Goal: Communication & Community: Answer question/provide support

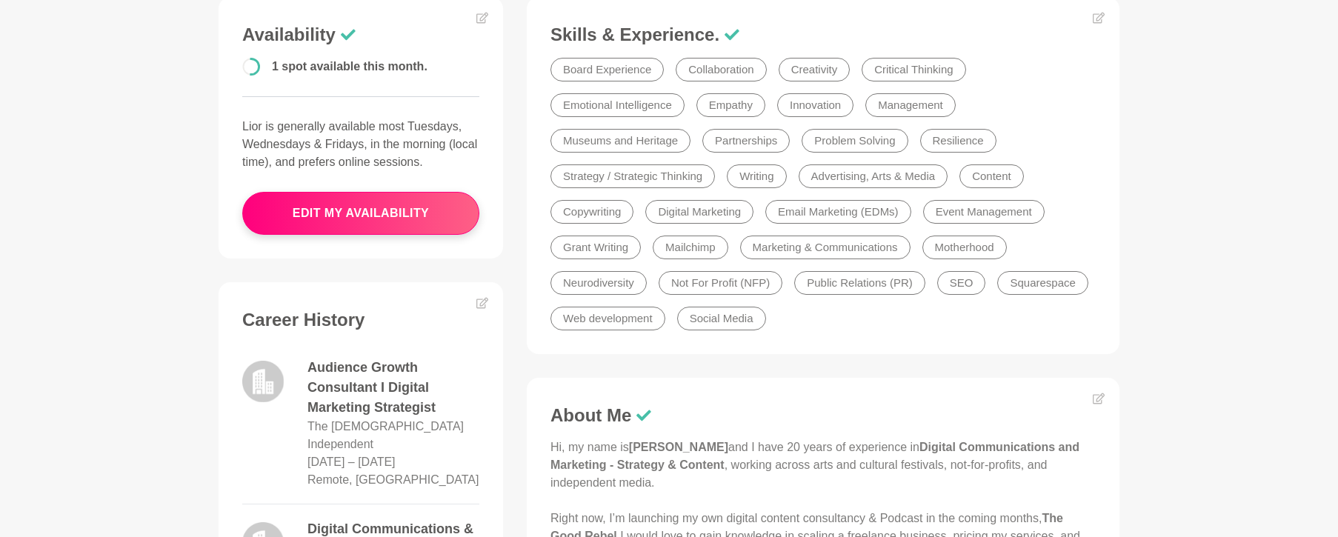
scroll to position [470, 0]
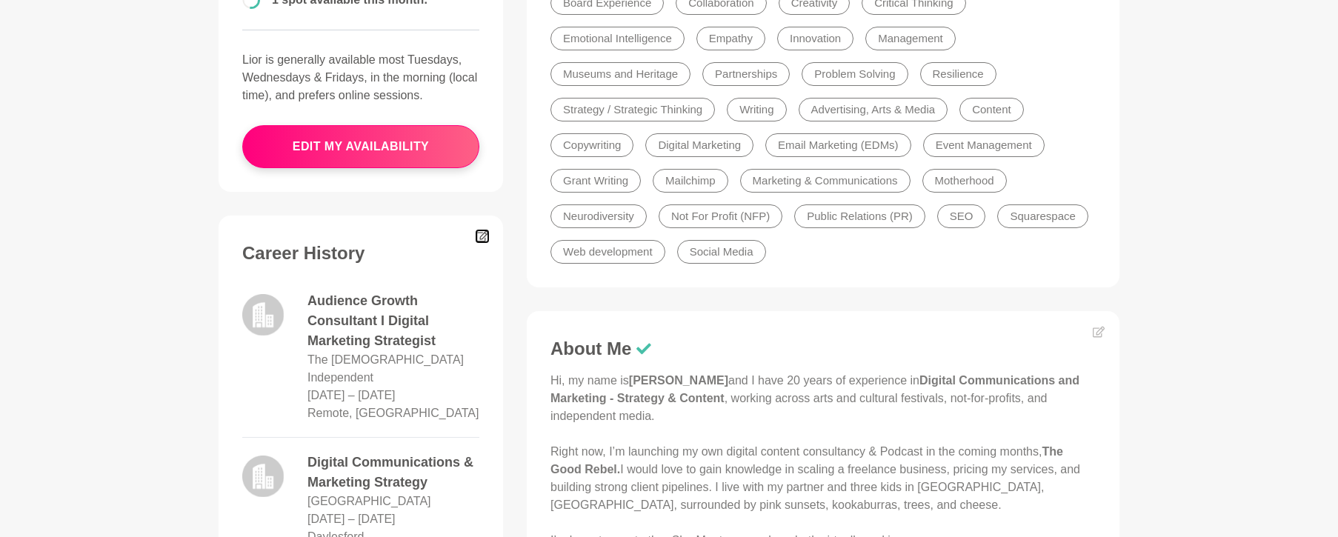
click at [482, 236] on icon at bounding box center [482, 236] width 12 height 12
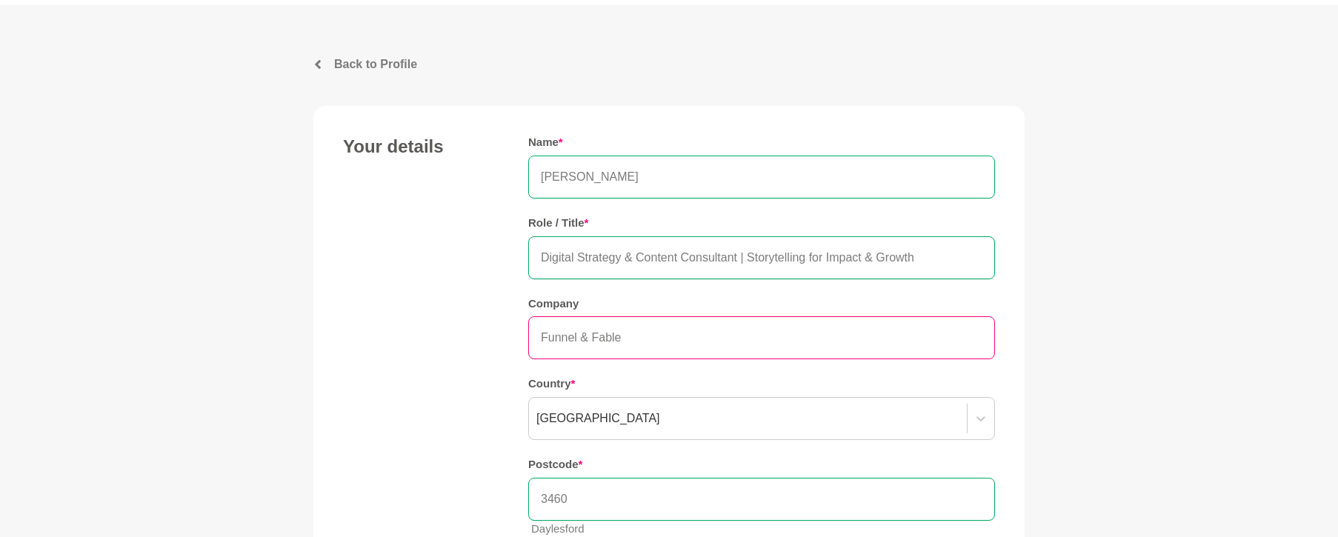
scroll to position [50, 0]
drag, startPoint x: 647, startPoint y: 340, endPoint x: 445, endPoint y: 329, distance: 201.8
click at [445, 329] on div "Your details Name * [PERSON_NAME] Role / Title * Digital Strategy & Content Con…" at bounding box center [669, 340] width 652 height 413
type input "The Good Rebel"
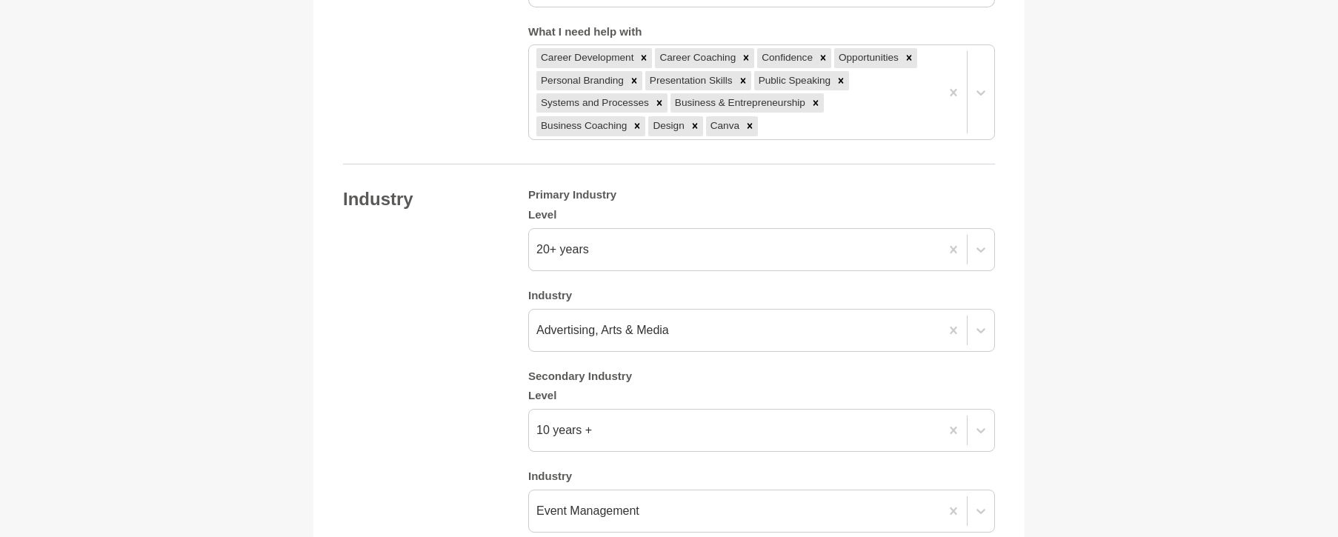
scroll to position [1324, 0]
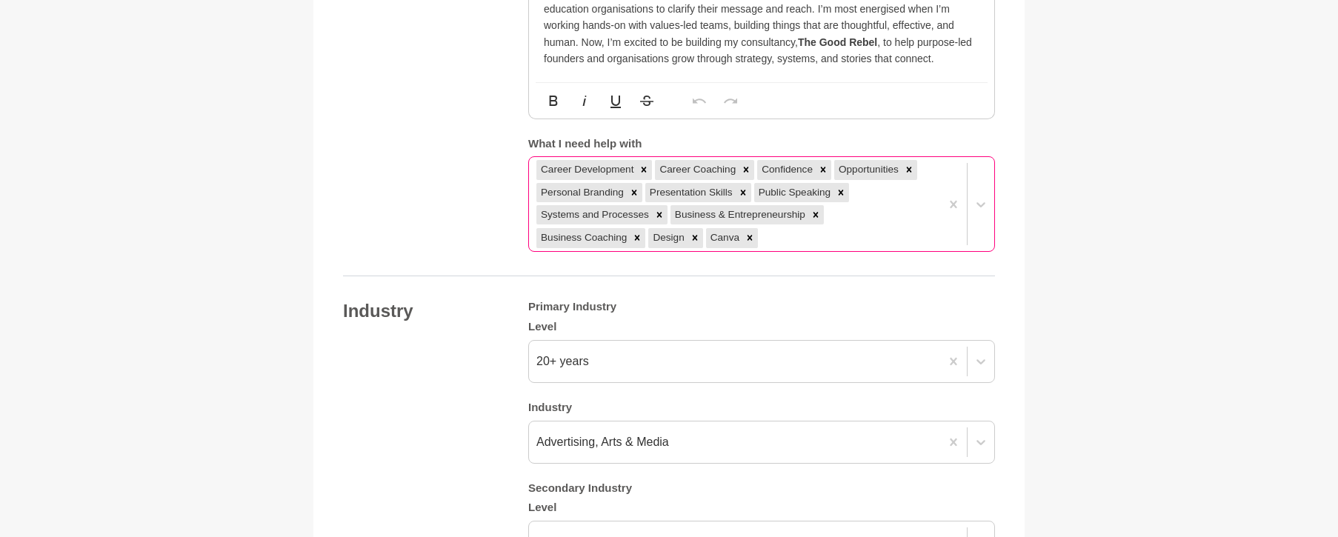
click at [667, 221] on div "Career Development Career Coaching Confidence Opportunities Personal Branding P…" at bounding box center [734, 204] width 411 height 94
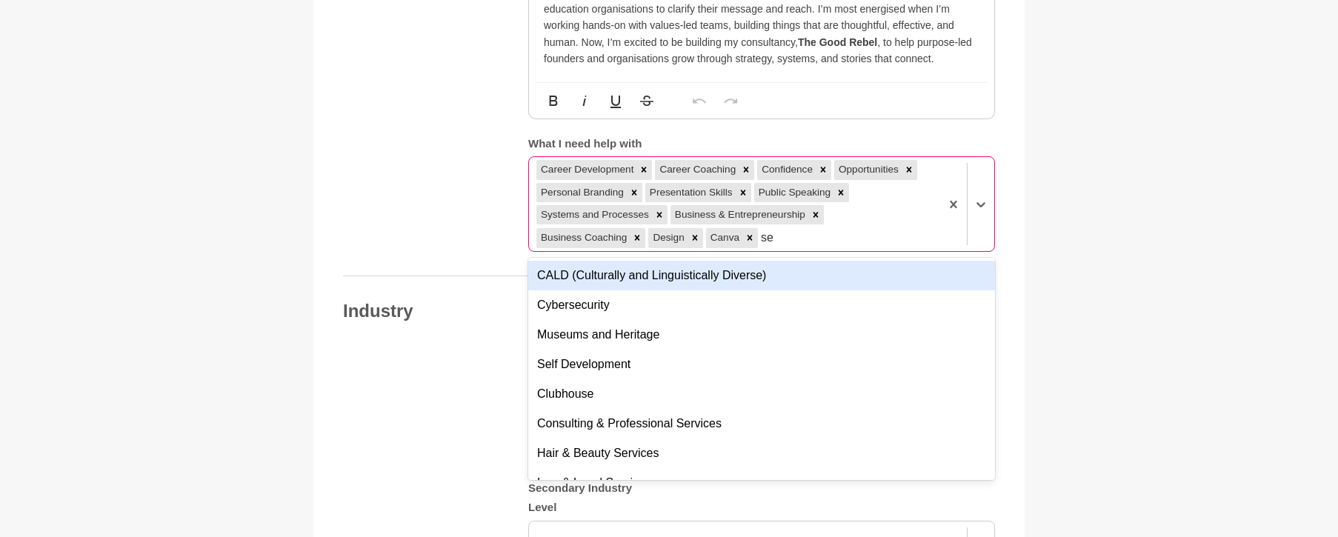
type input "seo"
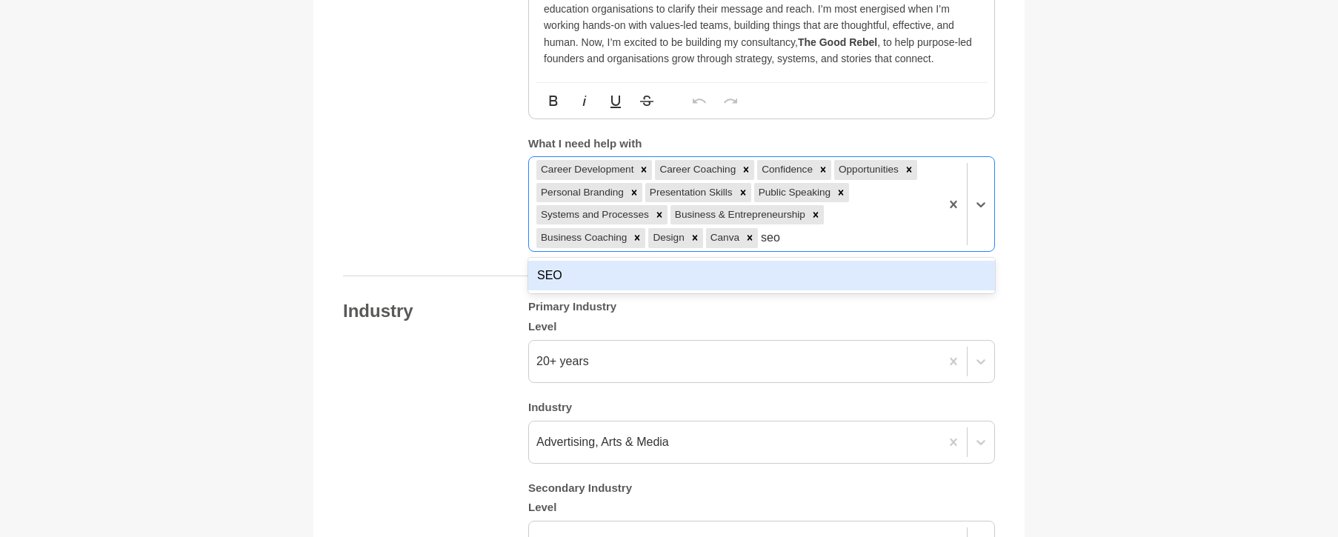
click at [658, 261] on div "SEO" at bounding box center [761, 276] width 467 height 30
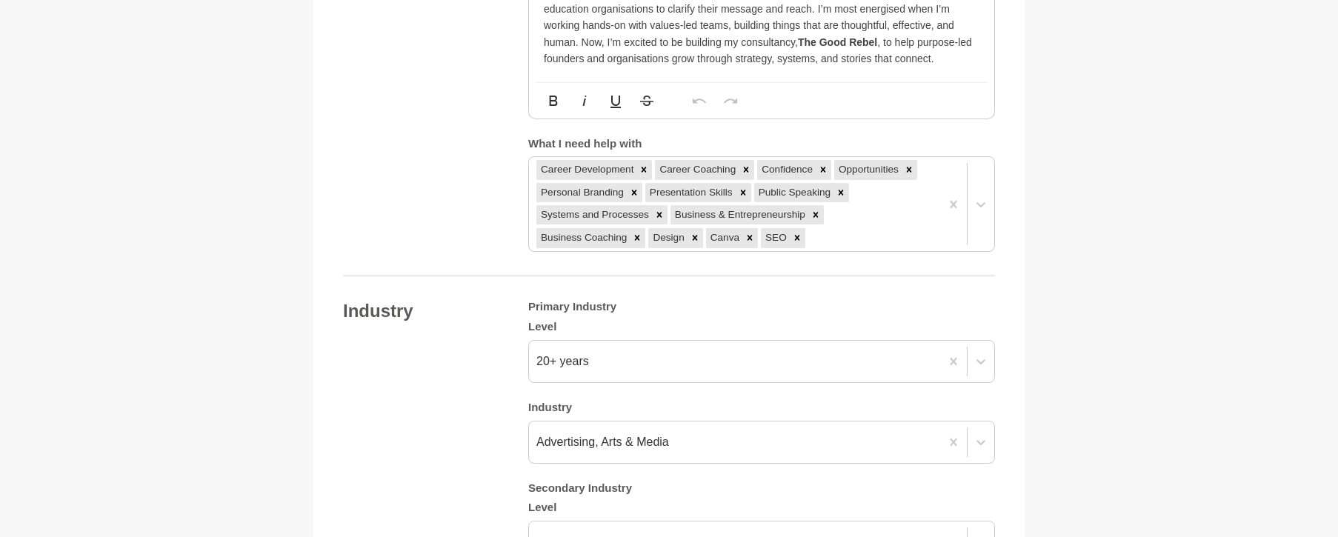
click at [1114, 238] on main "Back to Profile Your details [PERSON_NAME] Digital Strategy & Content Consultan…" at bounding box center [669, 452] width 1338 height 3445
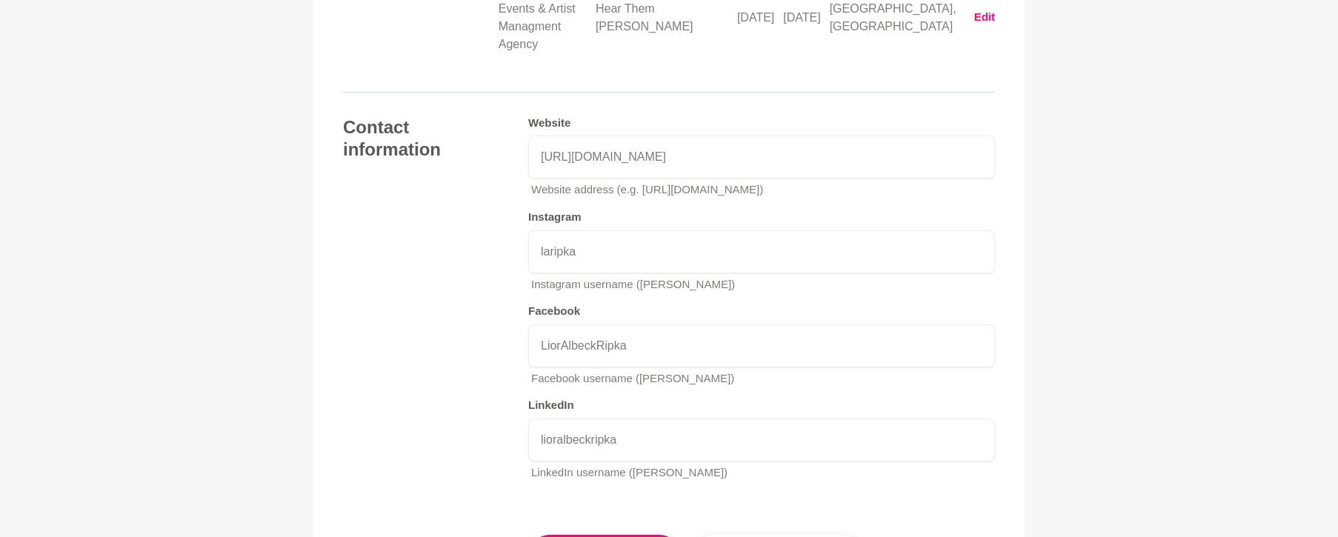
scroll to position [2826, 0]
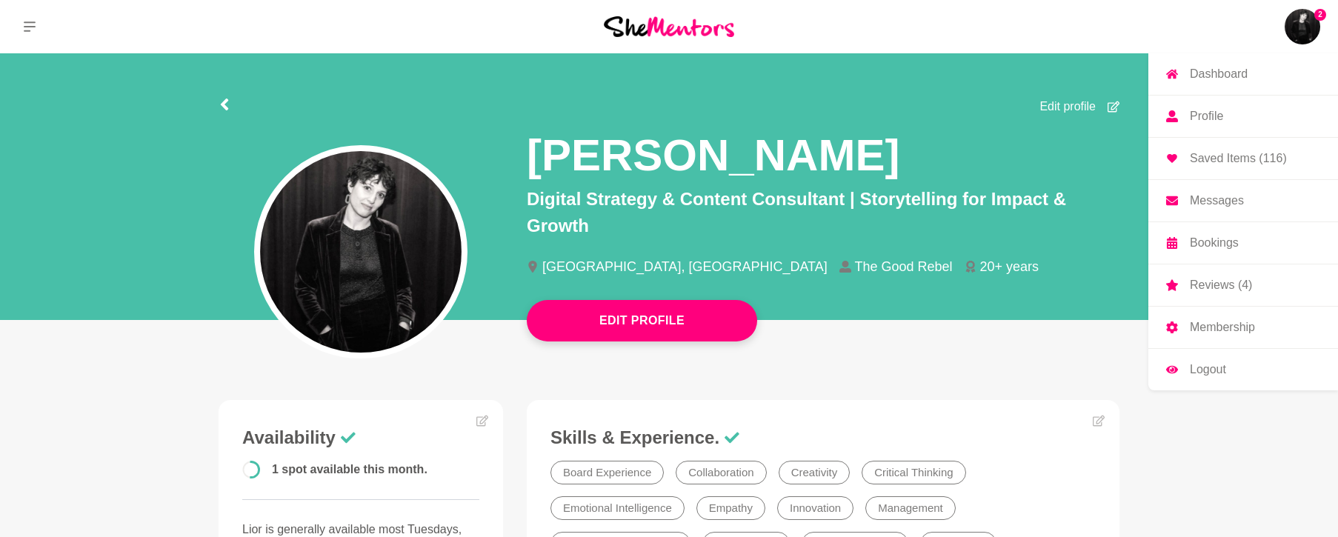
click at [1318, 16] on span "2" at bounding box center [1320, 15] width 12 height 12
click at [1224, 204] on p "Messages" at bounding box center [1216, 201] width 54 height 12
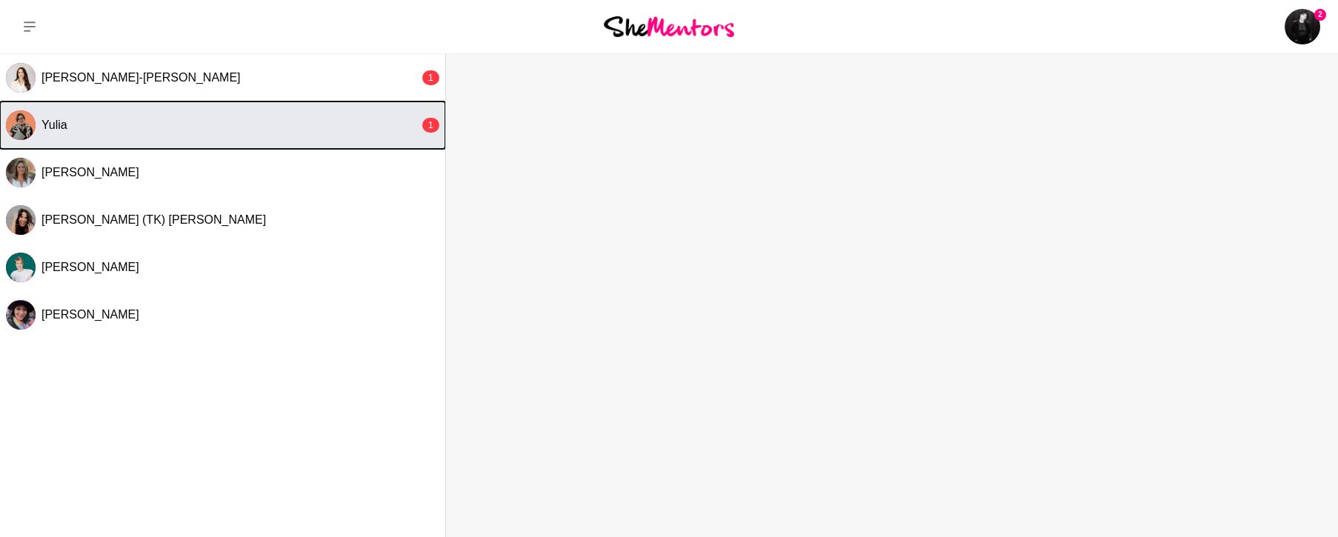
click at [241, 121] on div "Yulia" at bounding box center [230, 125] width 378 height 15
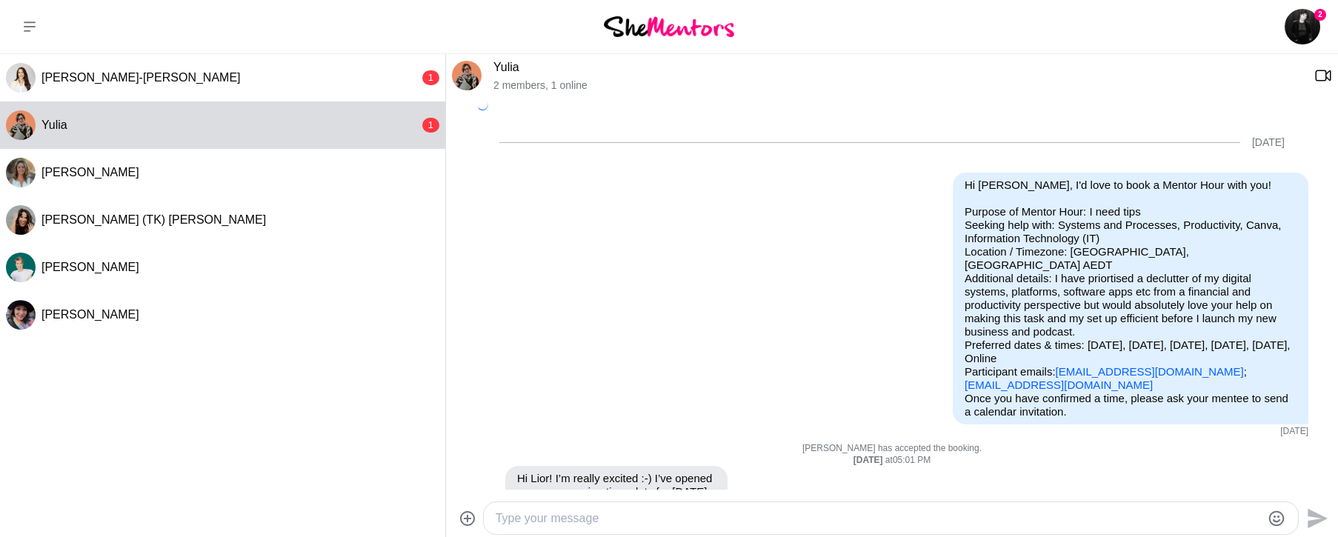
scroll to position [336, 0]
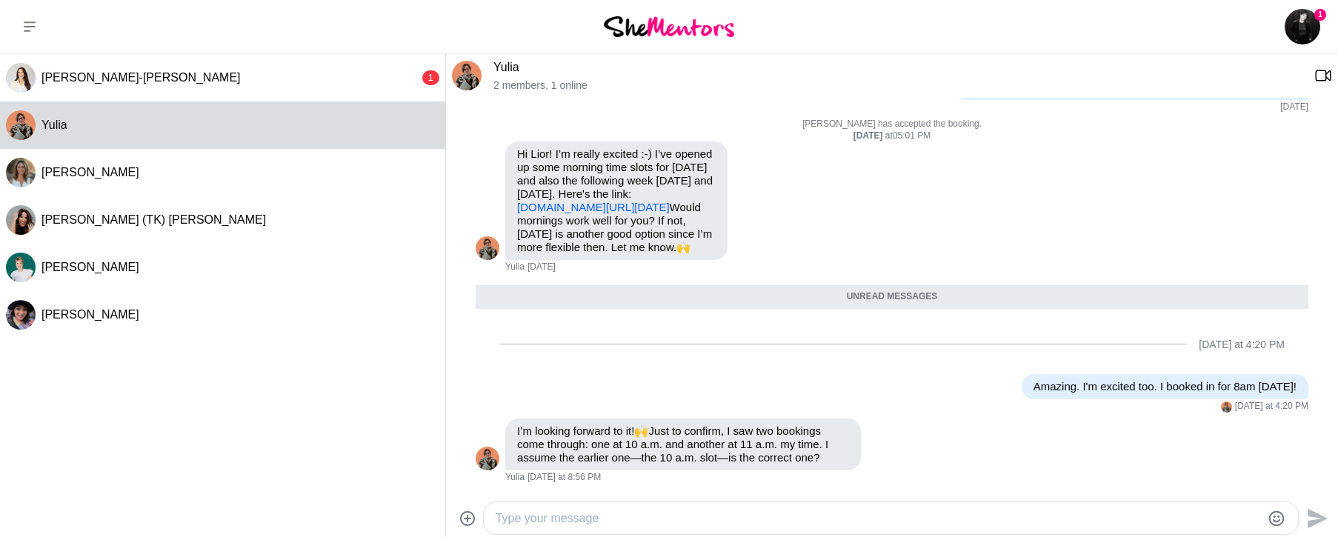
click at [622, 500] on div "Send" at bounding box center [892, 517] width 892 height 39
click at [619, 508] on div at bounding box center [877, 518] width 765 height 20
click at [618, 517] on textarea "Type your message" at bounding box center [877, 519] width 765 height 18
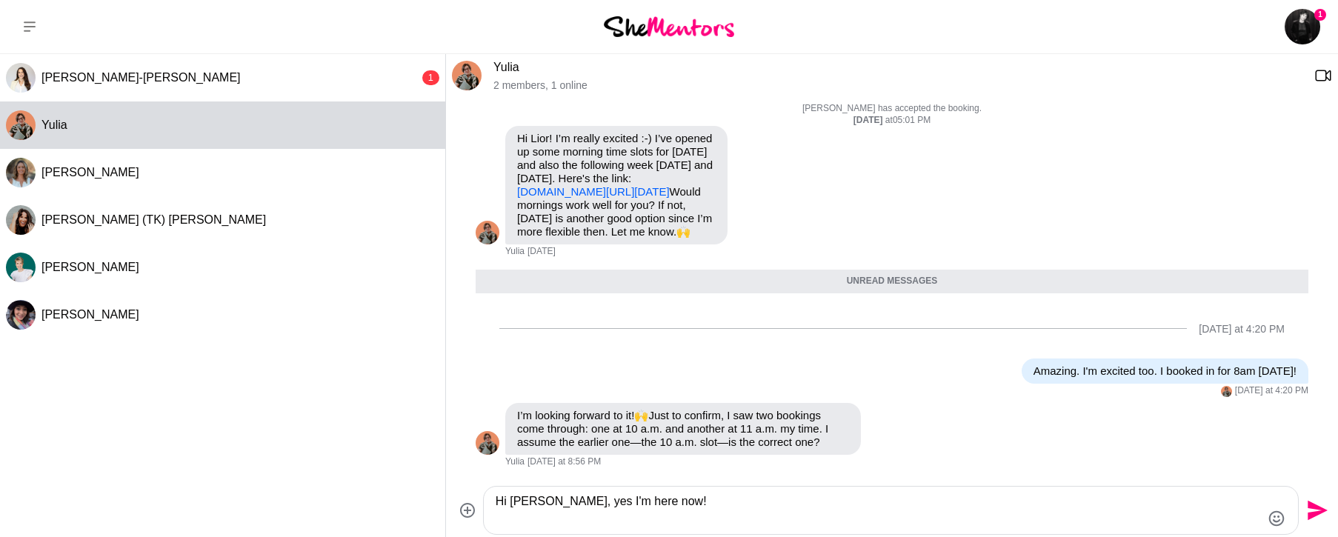
click at [716, 498] on textarea "Hi [PERSON_NAME], yes I'm here now!" at bounding box center [877, 511] width 765 height 36
type textarea "Hi [PERSON_NAME], yes I'm here now! Have I got the right time?"
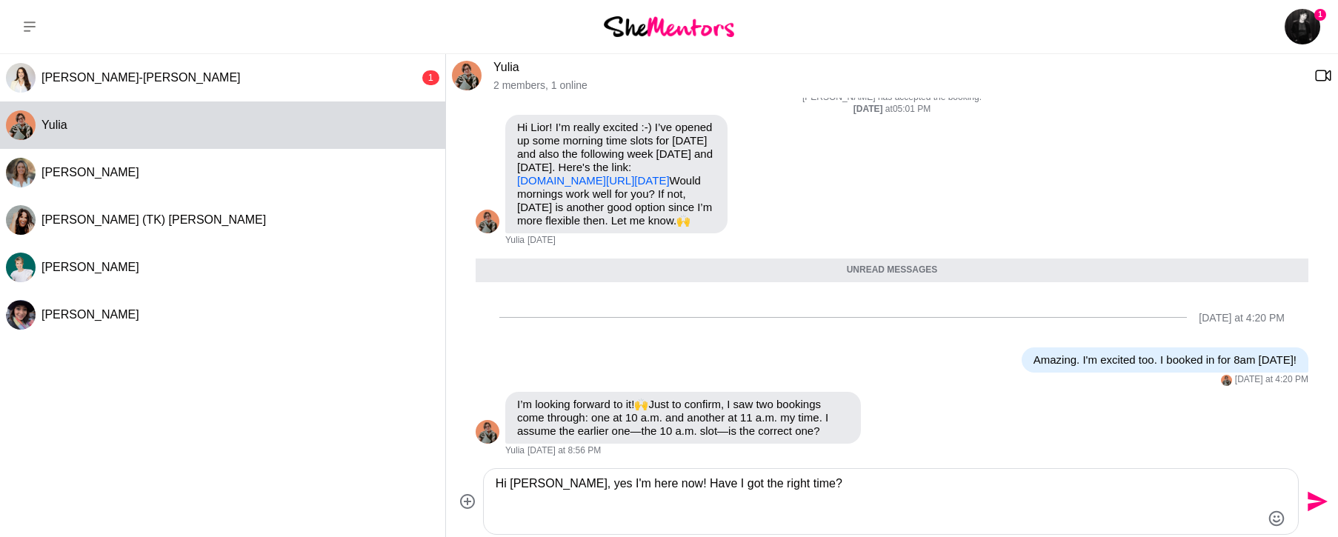
drag, startPoint x: 864, startPoint y: 495, endPoint x: 485, endPoint y: 483, distance: 379.4
click at [485, 483] on div "Hi [PERSON_NAME], yes I'm here now! Have I got the right time?" at bounding box center [891, 501] width 814 height 65
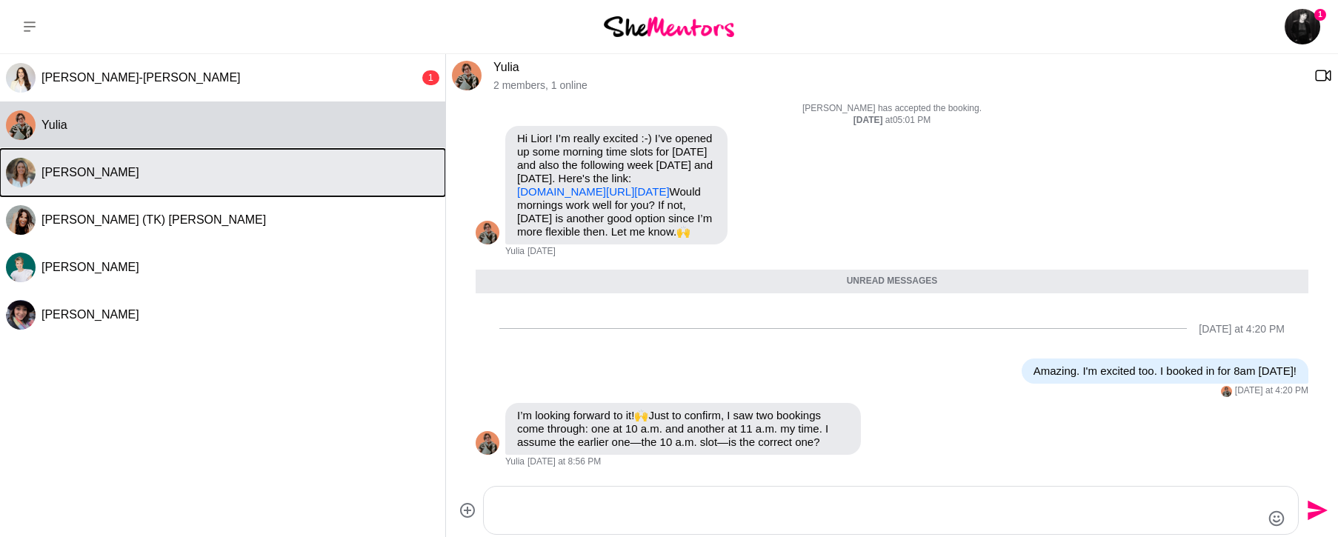
click at [248, 174] on div "[PERSON_NAME]" at bounding box center [240, 172] width 398 height 15
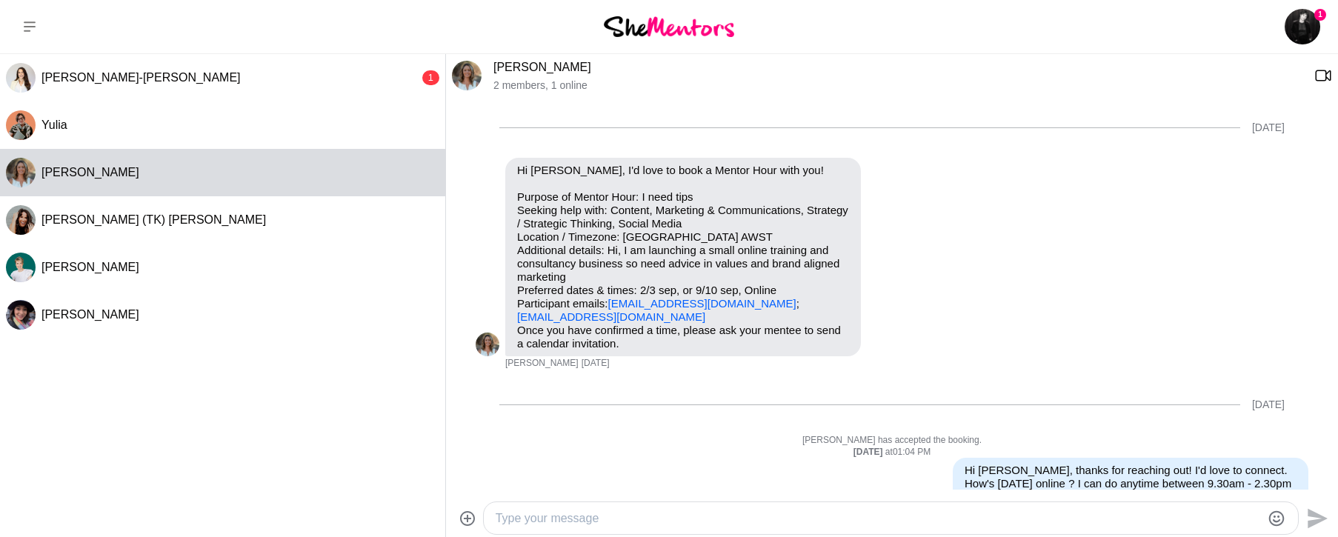
scroll to position [287, 0]
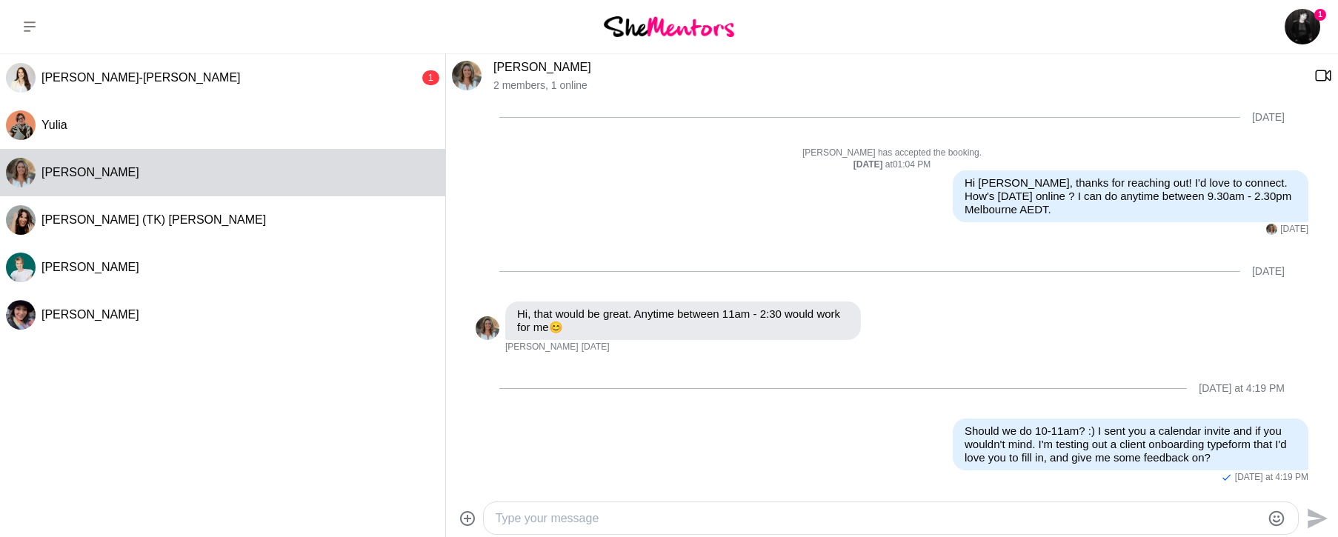
click at [609, 504] on div at bounding box center [891, 518] width 814 height 32
click at [610, 514] on textarea "Type your message" at bounding box center [877, 519] width 765 height 18
click at [614, 521] on textarea "Type your message" at bounding box center [877, 519] width 765 height 18
type textarea "Hi [PERSON_NAME], just checking we are meeting now?"
click at [1313, 515] on icon "Send" at bounding box center [1317, 511] width 20 height 20
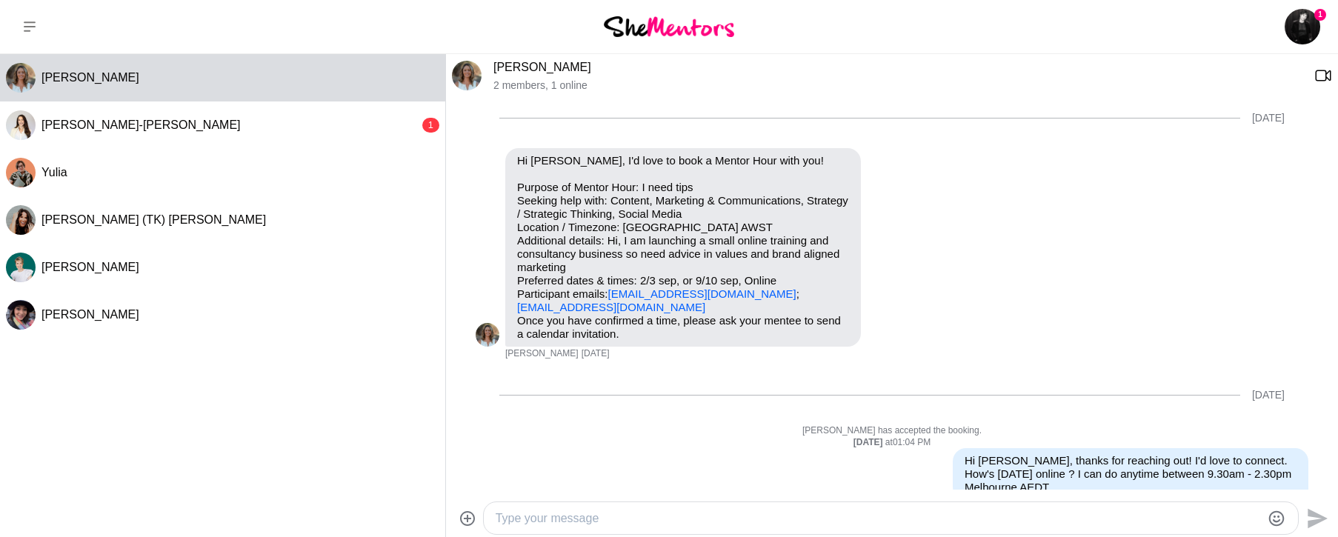
scroll to position [0, 0]
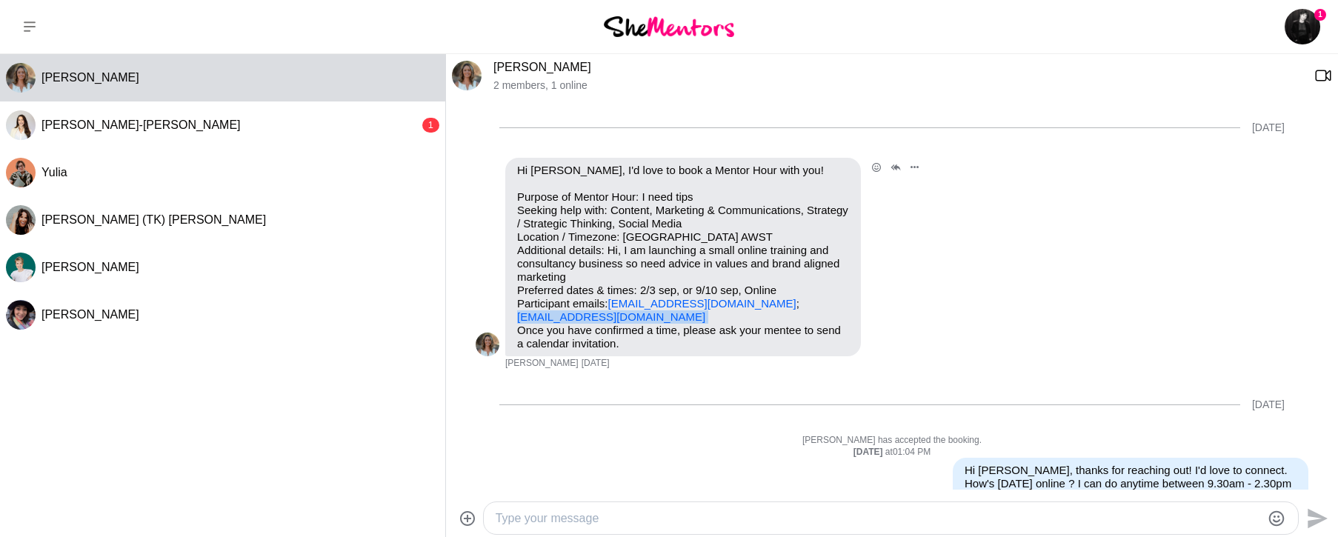
drag, startPoint x: 678, startPoint y: 323, endPoint x: 516, endPoint y: 317, distance: 161.6
click at [508, 318] on div "Hi [PERSON_NAME], I'd love to book a Mentor Hour with you! Purpose of Mentor Ho…" at bounding box center [683, 257] width 356 height 198
copy div "[EMAIL_ADDRESS][DOMAIN_NAME]"
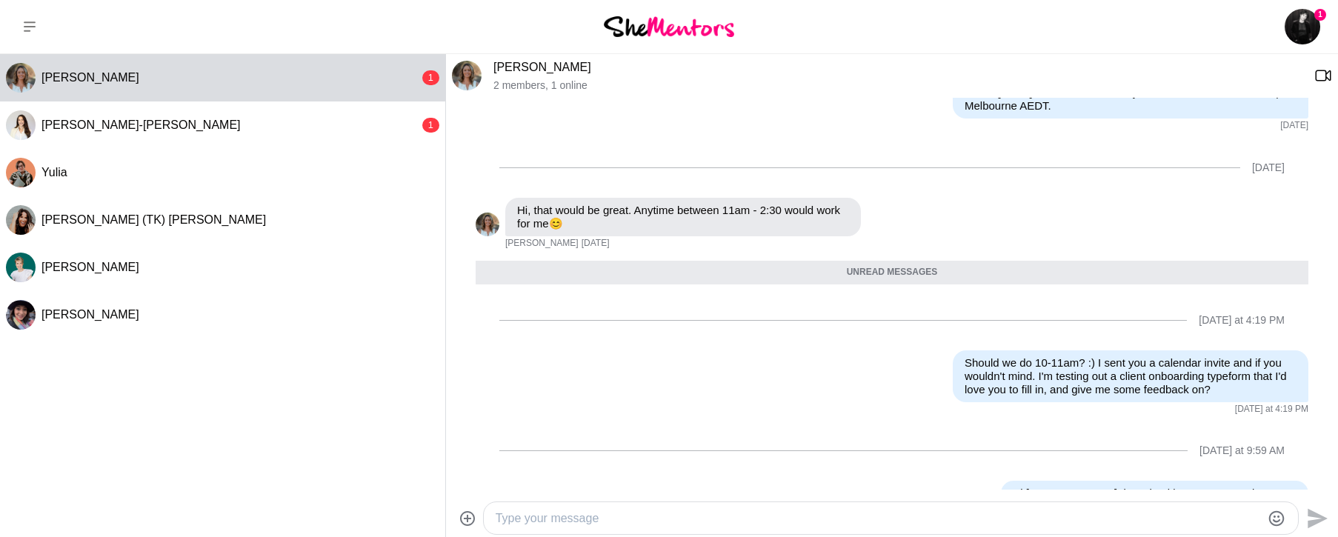
scroll to position [502, 0]
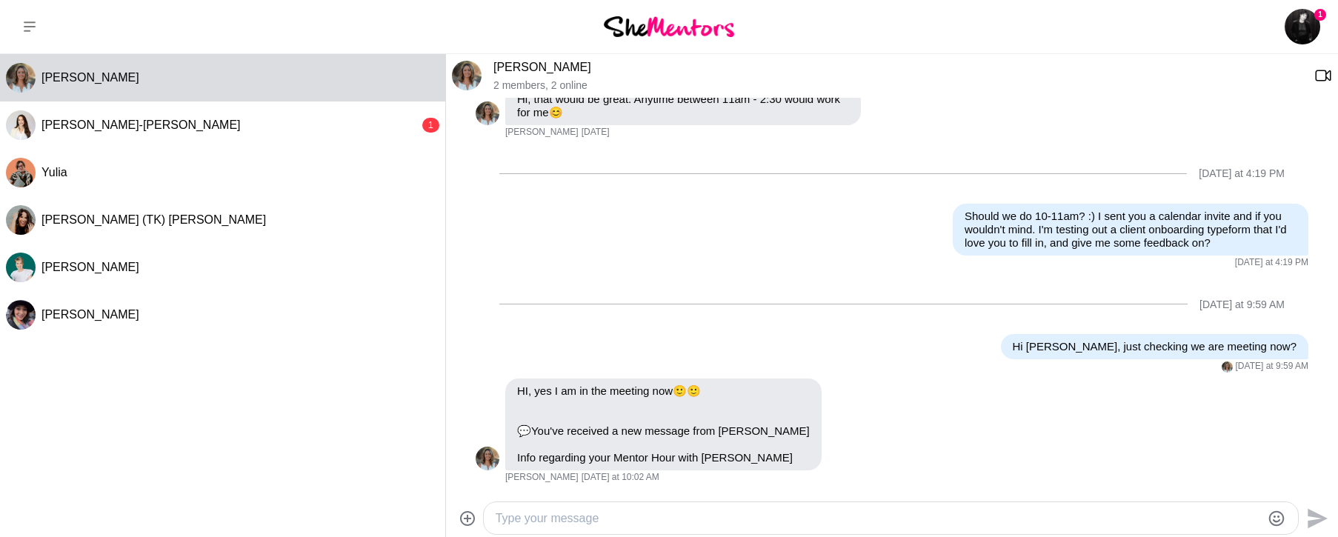
click at [576, 518] on textarea "Type your message" at bounding box center [877, 519] width 765 height 18
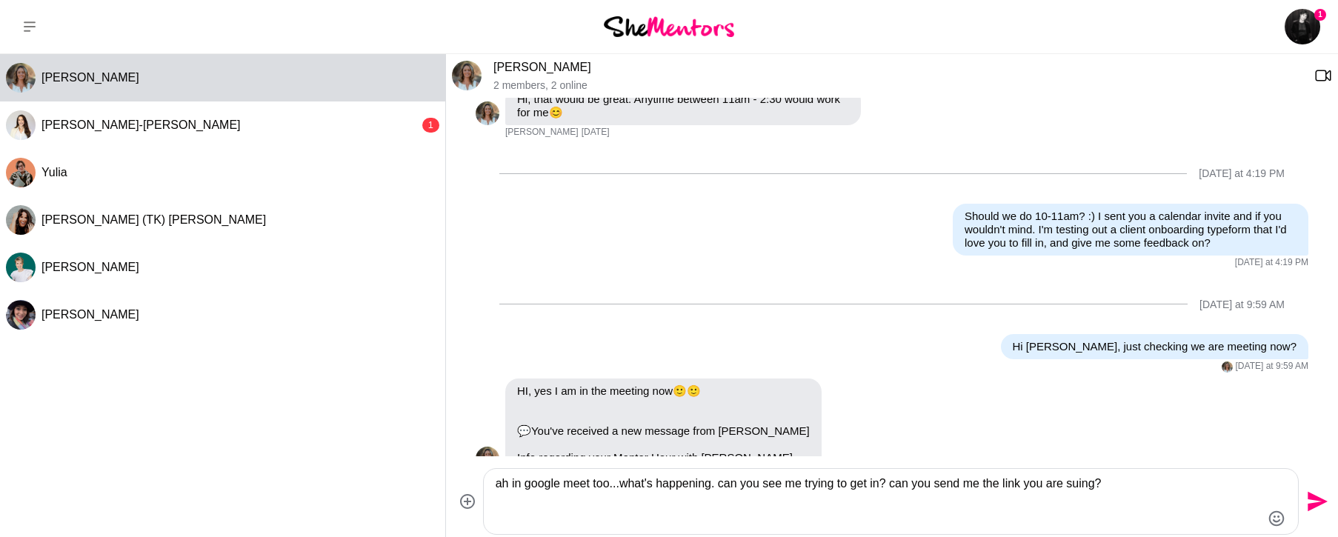
click at [1073, 481] on textarea "ah in google meet too...what's happening. can you see me trying to get in? can …" at bounding box center [877, 501] width 765 height 53
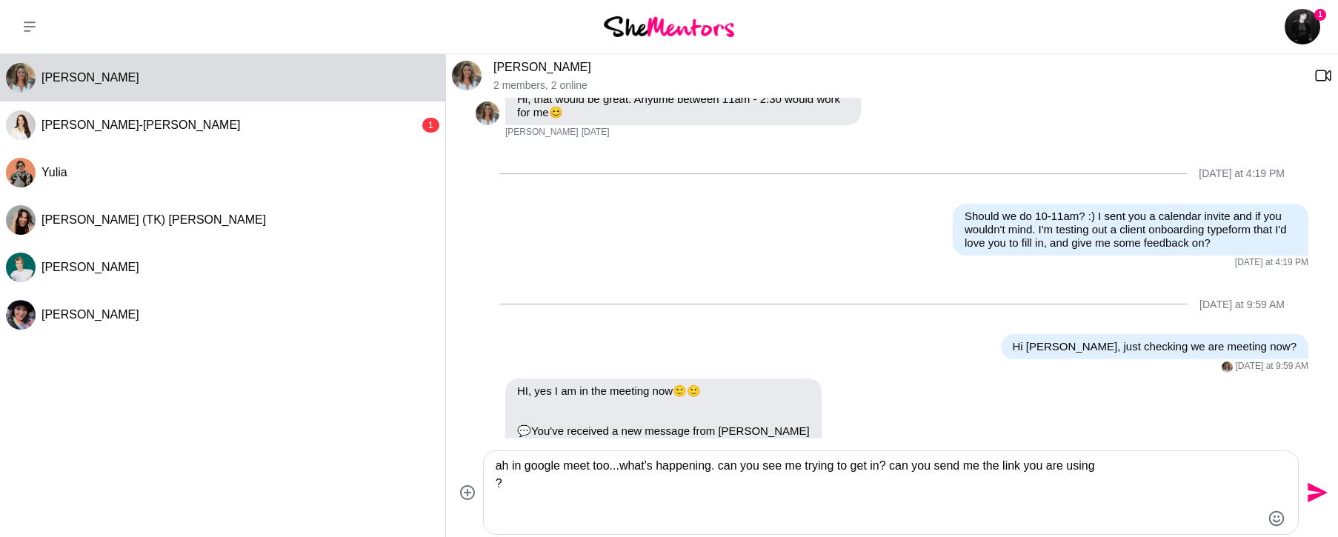
type textarea "ah in google meet too...what's happening. can you see me trying to get in? can …"
click at [1309, 502] on icon "Send" at bounding box center [1316, 493] width 24 height 24
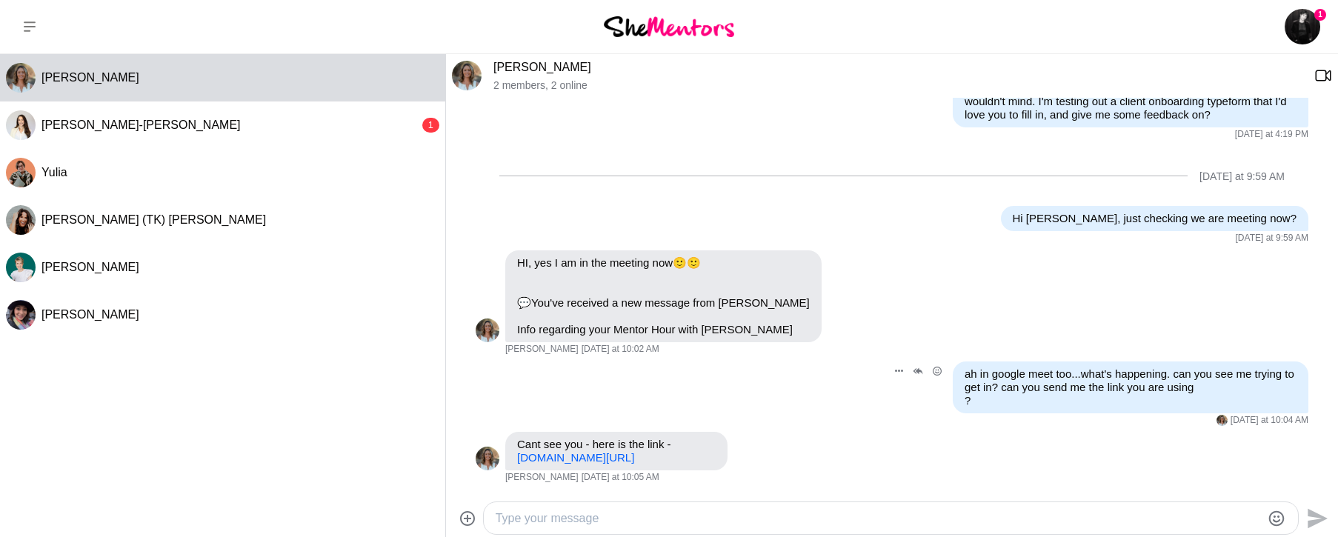
scroll to position [630, 0]
click at [601, 458] on link "[DOMAIN_NAME][URL]" at bounding box center [575, 457] width 117 height 13
click at [612, 506] on div at bounding box center [891, 518] width 814 height 32
click at [607, 521] on textarea "Type your message" at bounding box center [877, 519] width 765 height 18
type textarea "ok trying that one now"
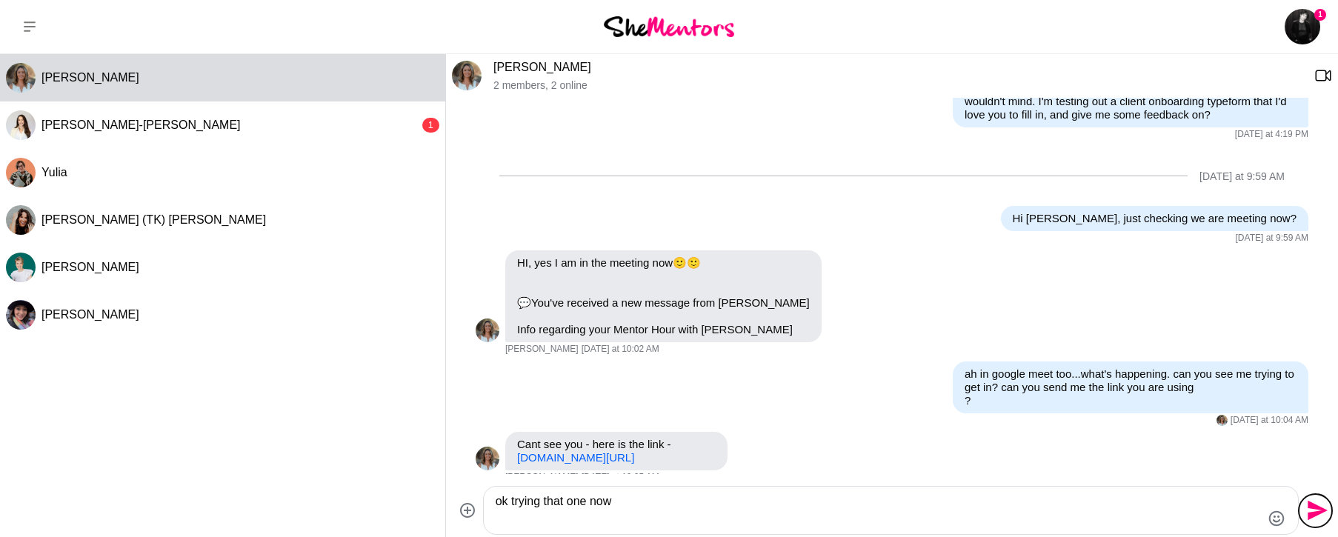
click at [1308, 501] on icon "Send" at bounding box center [1316, 510] width 24 height 24
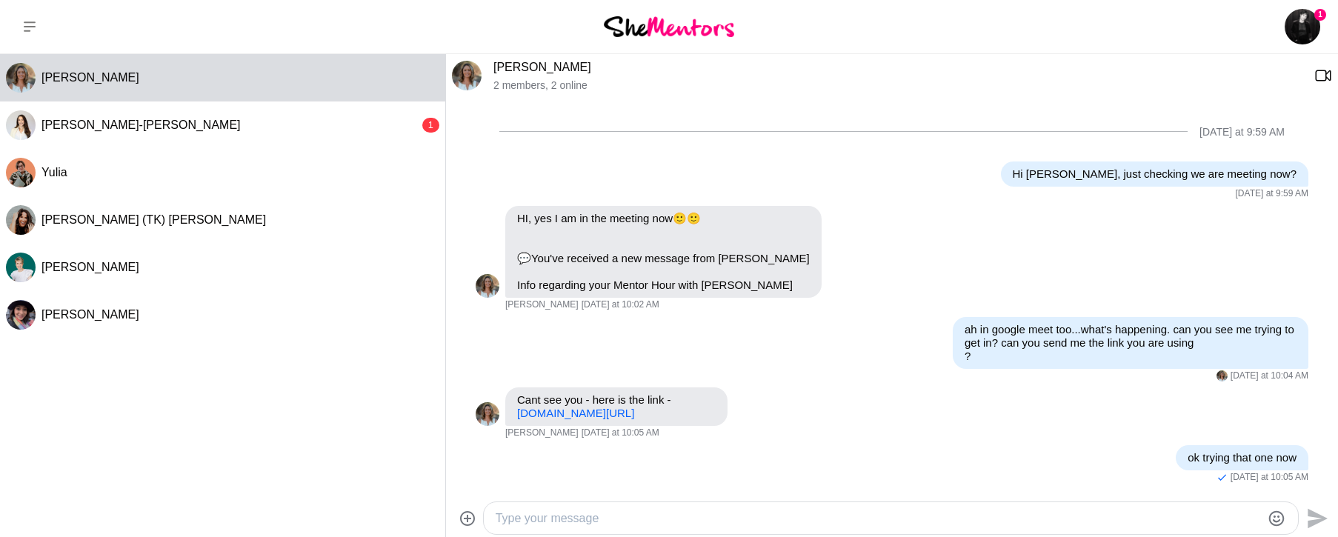
scroll to position [674, 0]
click at [538, 510] on textarea "Type your message" at bounding box center [877, 519] width 765 height 18
type textarea "bizarre. can you see me now"
click at [1306, 507] on icon "Send" at bounding box center [1316, 510] width 24 height 24
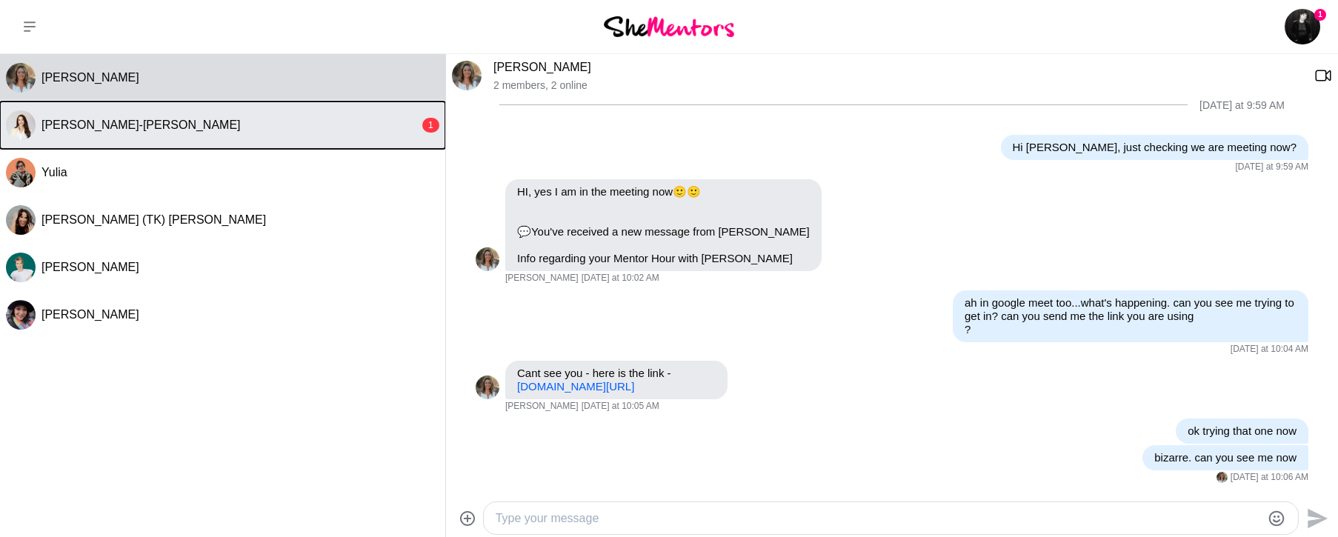
click at [74, 127] on span "[PERSON_NAME]-[PERSON_NAME]" at bounding box center [140, 125] width 199 height 13
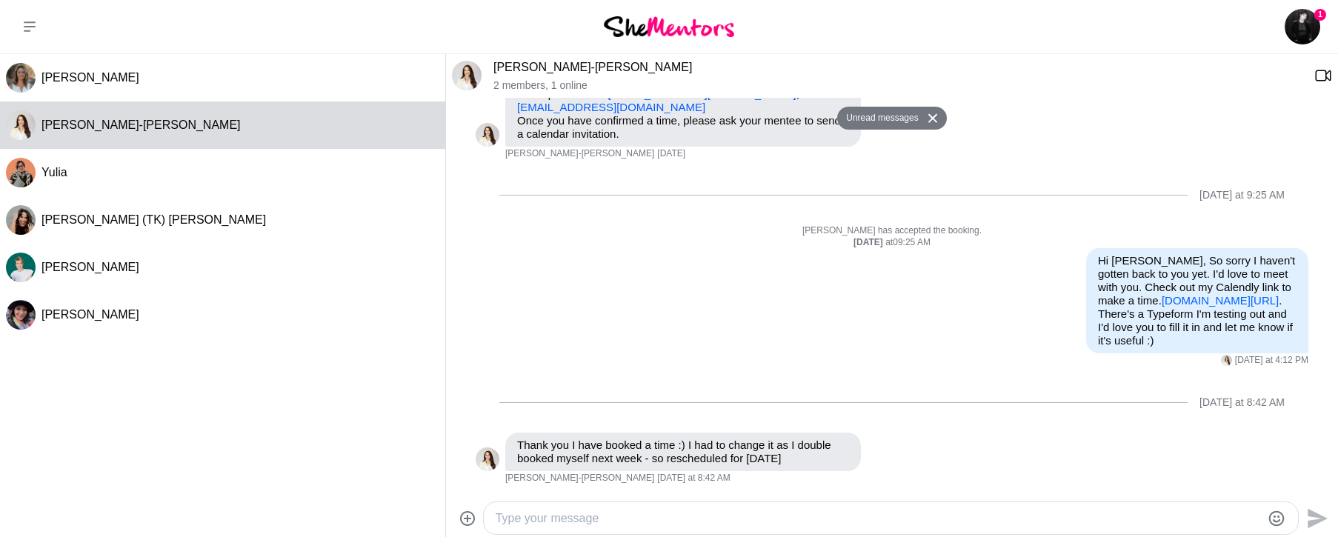
scroll to position [210, 0]
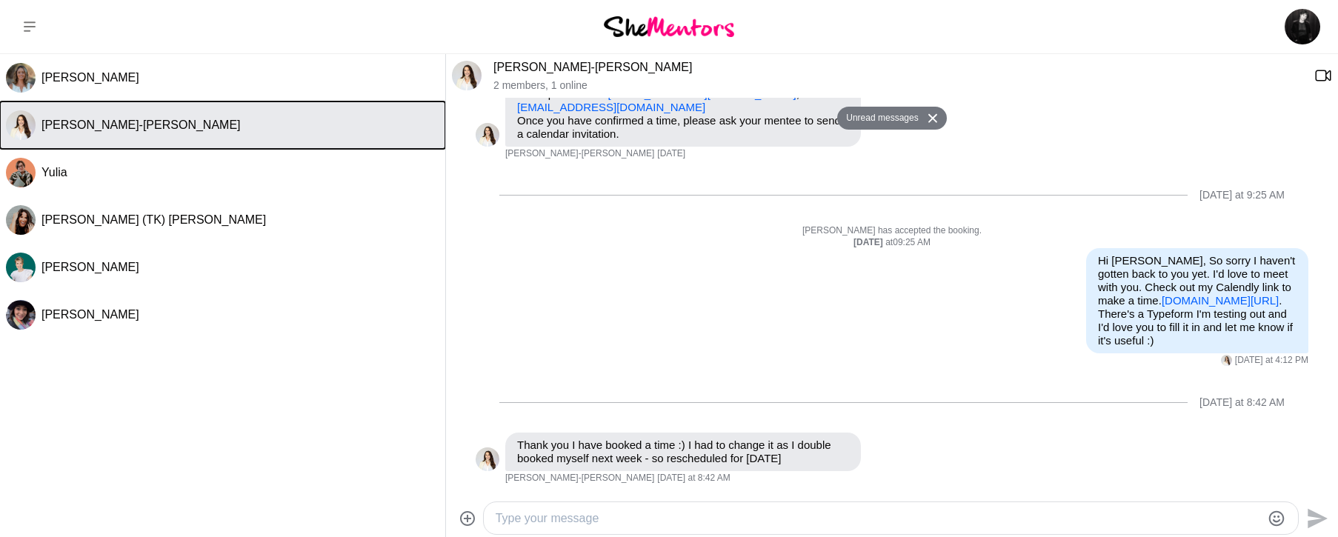
click at [133, 106] on button "[PERSON_NAME]-[PERSON_NAME]" at bounding box center [222, 124] width 445 height 47
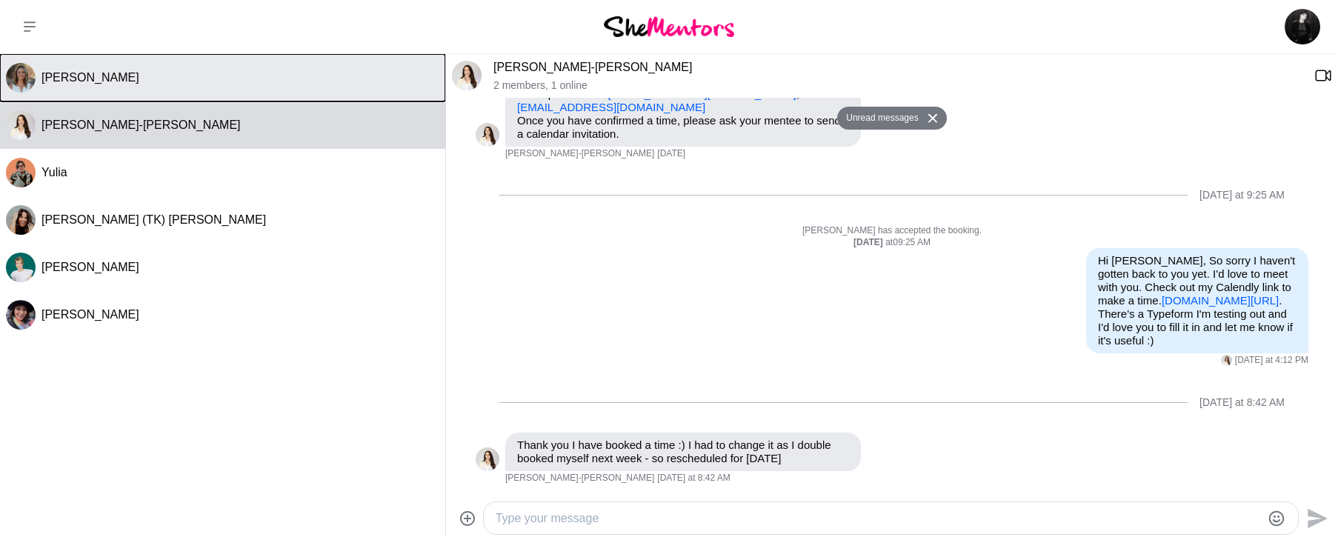
click at [130, 76] on div "[PERSON_NAME]" at bounding box center [240, 77] width 398 height 15
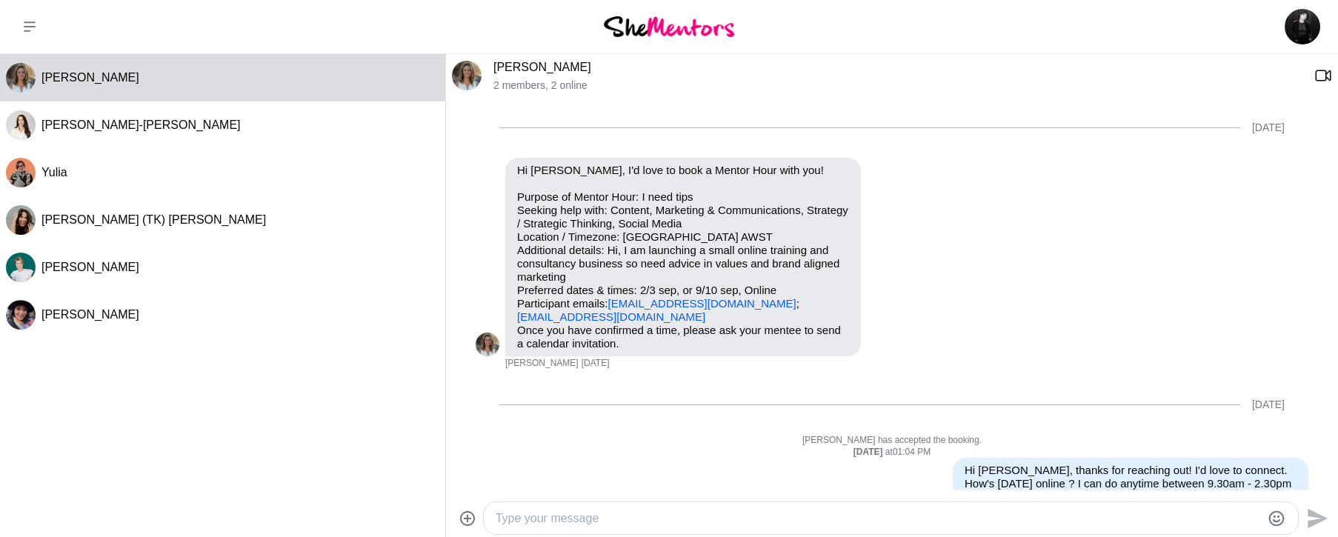
scroll to position [701, 0]
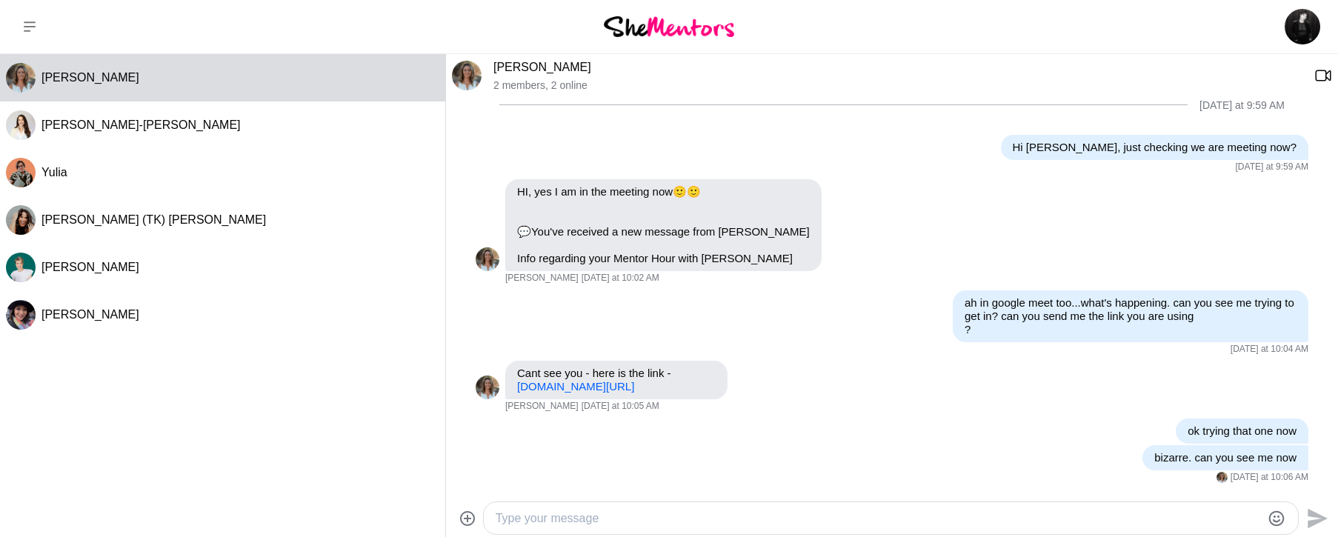
click at [459, 518] on div at bounding box center [467, 517] width 31 height 33
click at [464, 516] on icon at bounding box center [467, 519] width 18 height 18
click at [0, 0] on input "File upload" at bounding box center [0, 0] width 0 height 0
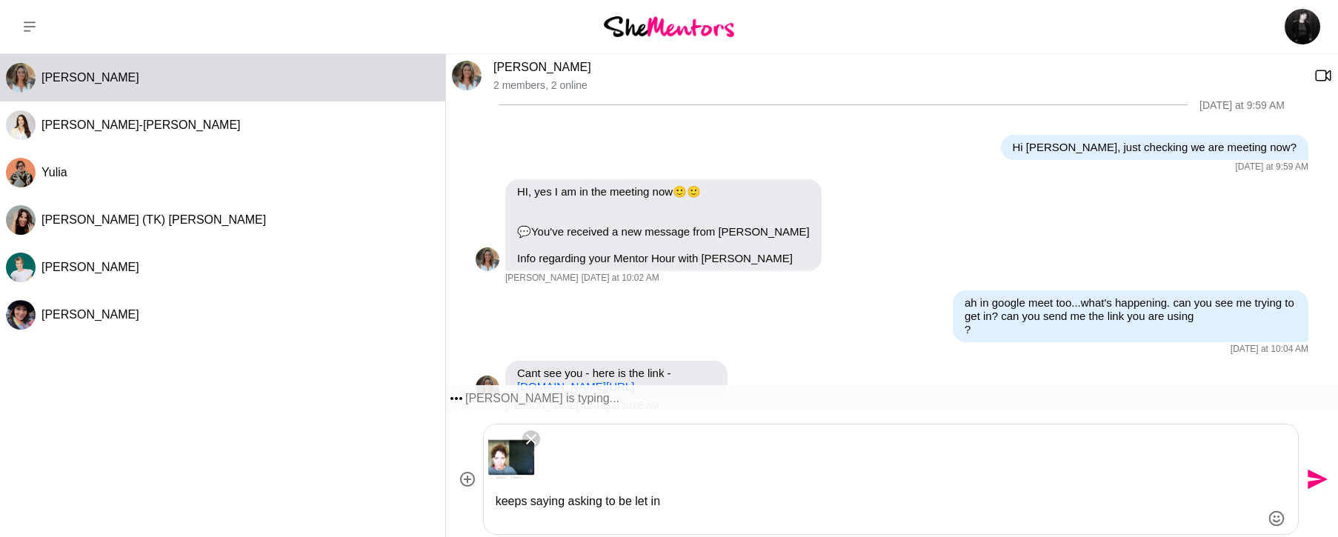
type textarea "keeps saying asking to be let in"
click at [1319, 484] on icon "Send" at bounding box center [1316, 479] width 24 height 24
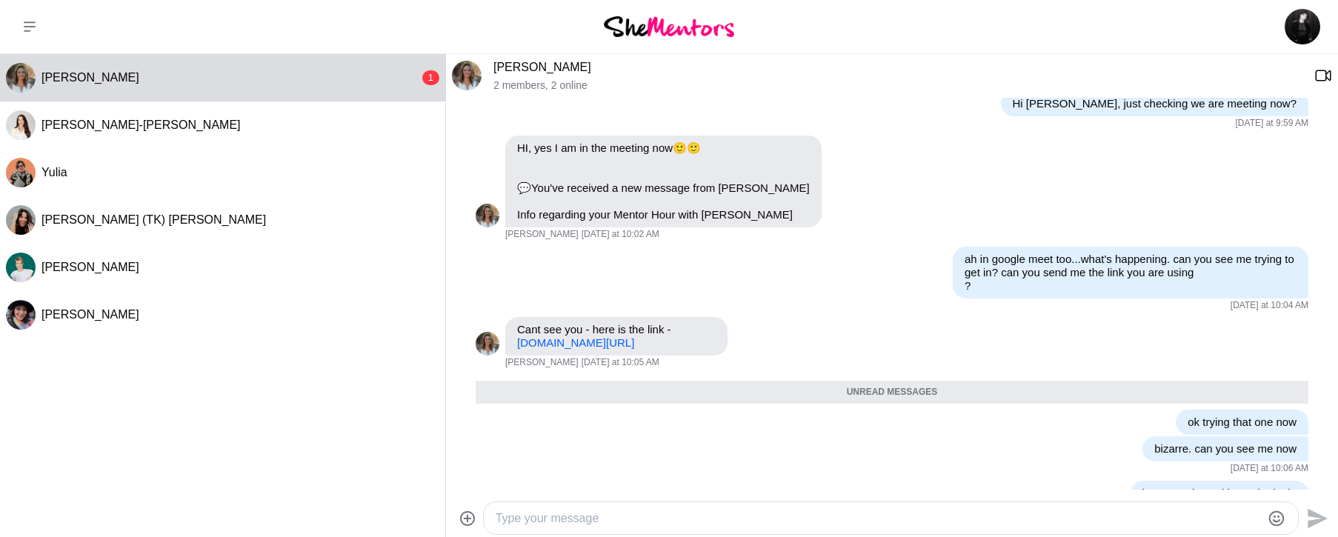
scroll to position [803, 0]
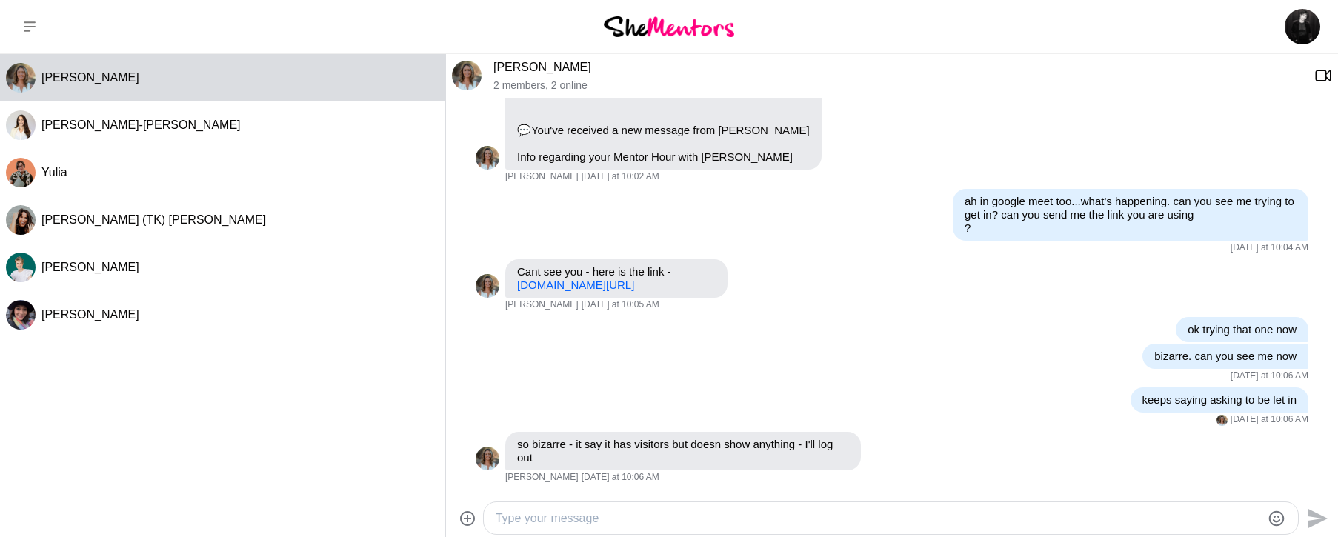
click at [704, 518] on textarea "Type your message" at bounding box center [877, 519] width 765 height 18
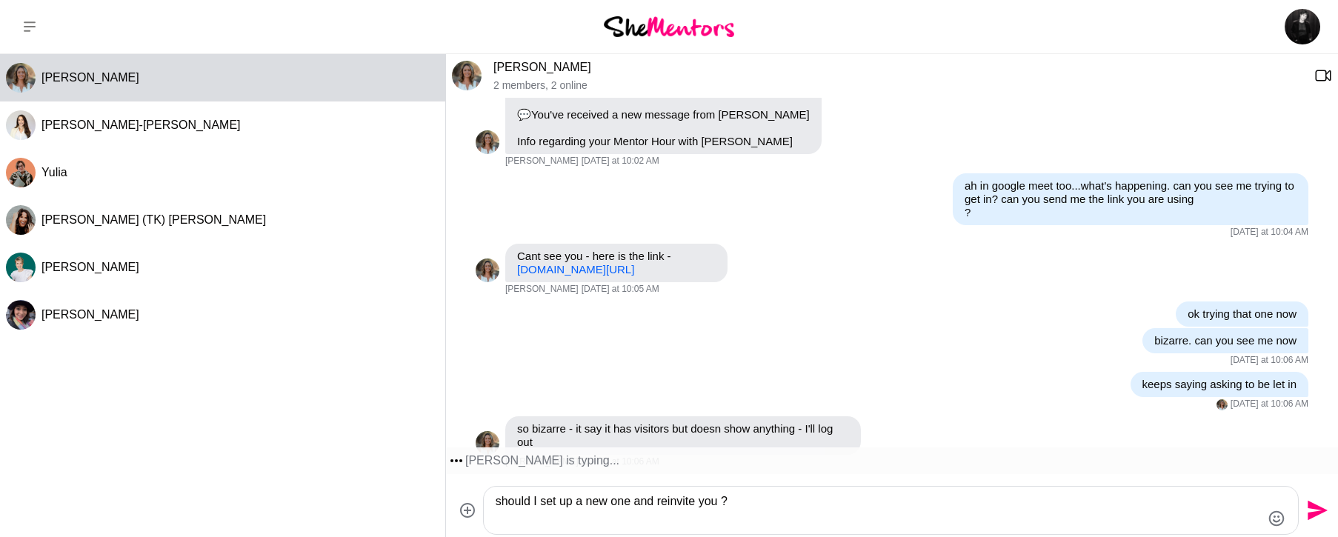
type textarea "should I set up a new one and reinvite you ?"
click at [1319, 501] on icon "Send" at bounding box center [1316, 510] width 24 height 24
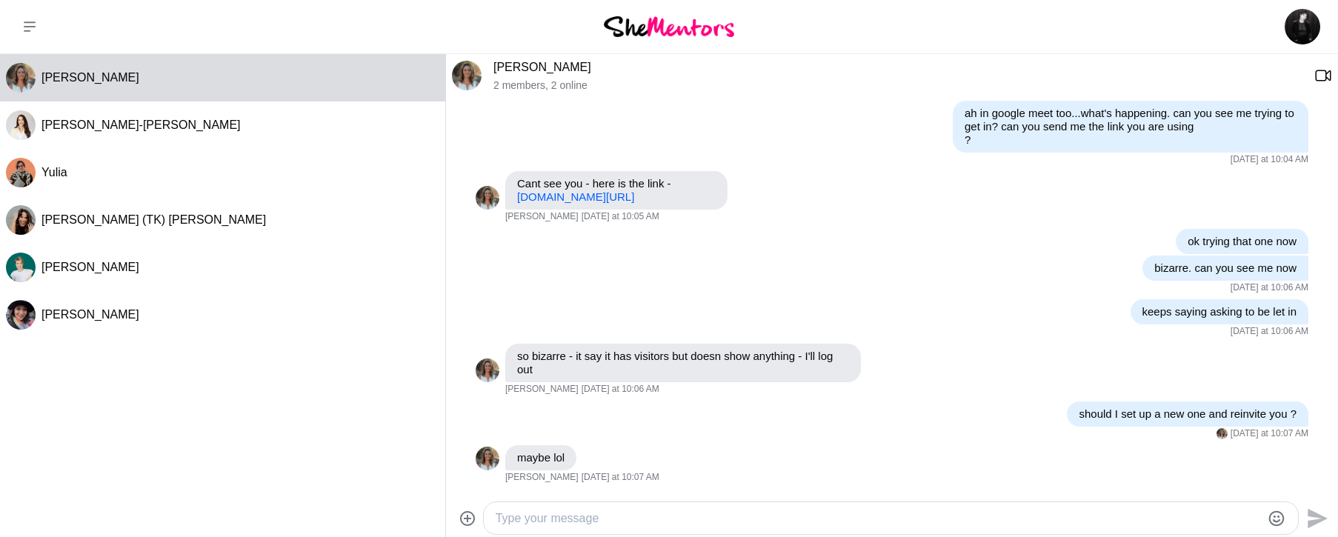
scroll to position [918, 0]
click at [639, 497] on div "[PERSON_NAME] 2 members , 2 online [DATE] Reply Pin Mark as unread Flag Mute Hi…" at bounding box center [892, 296] width 892 height 484
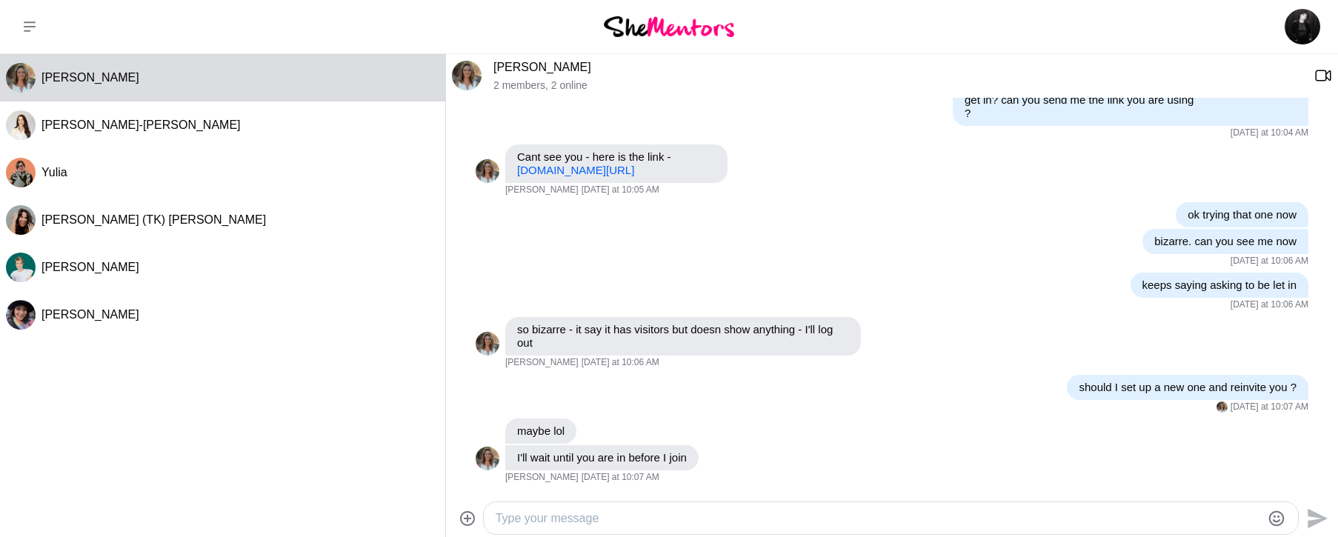
click at [635, 515] on textarea "Type your message" at bounding box center [877, 519] width 765 height 18
paste textarea "[URL][DOMAIN_NAME]"
type textarea "[URL][DOMAIN_NAME]"
click at [928, 355] on div "Reply Pin Mark as unread Flag Mute so bizarre - it say it has visitors but does…" at bounding box center [891, 343] width 832 height 52
click at [1312, 511] on icon "Send" at bounding box center [1316, 510] width 24 height 24
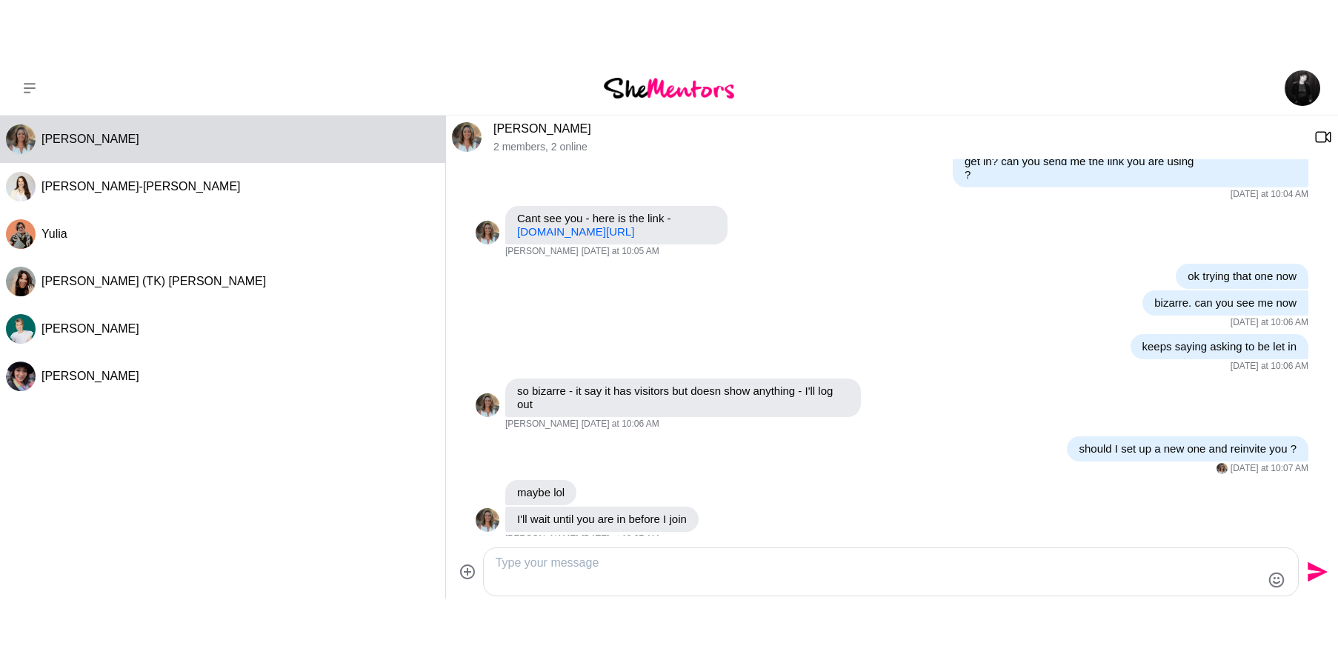
scroll to position [961, 0]
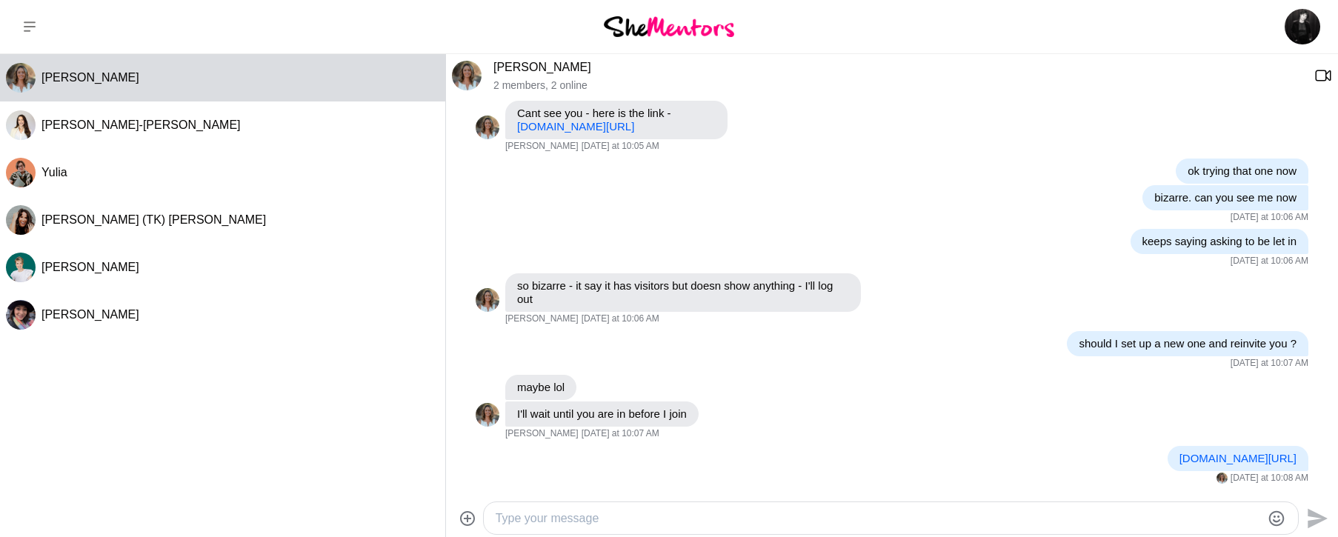
click at [947, 525] on textarea "Type your message" at bounding box center [877, 519] width 765 height 18
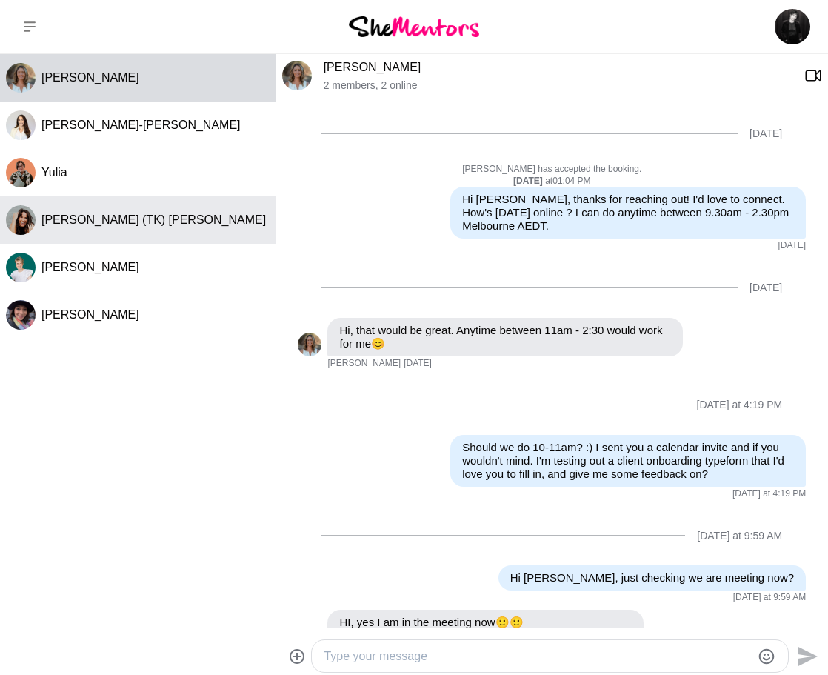
scroll to position [110, 0]
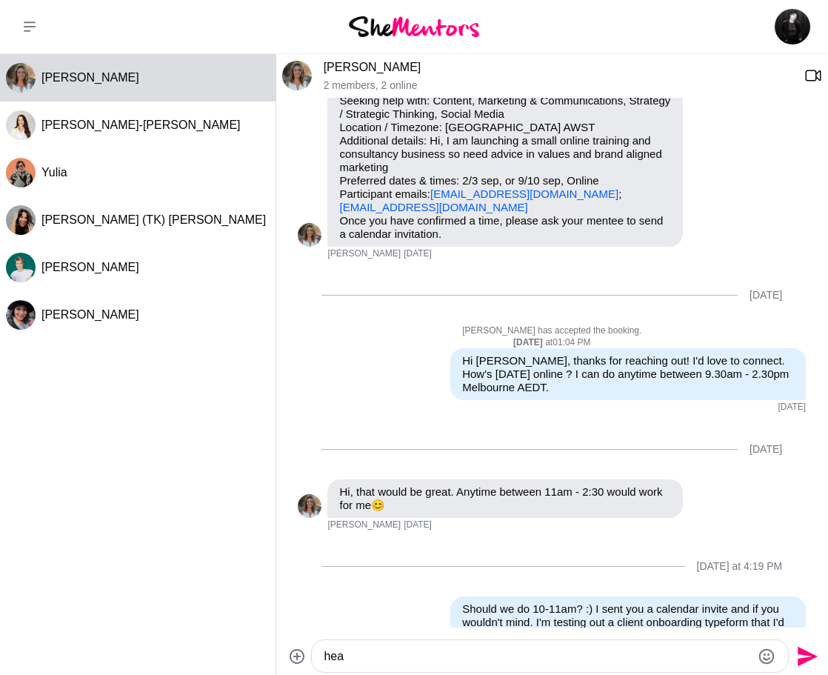
type textarea "hea"
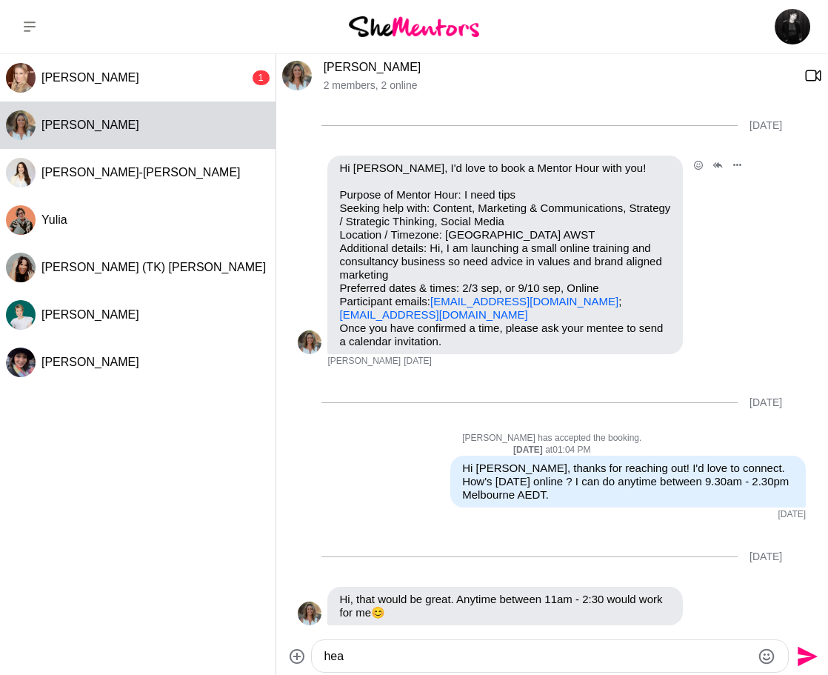
scroll to position [0, 0]
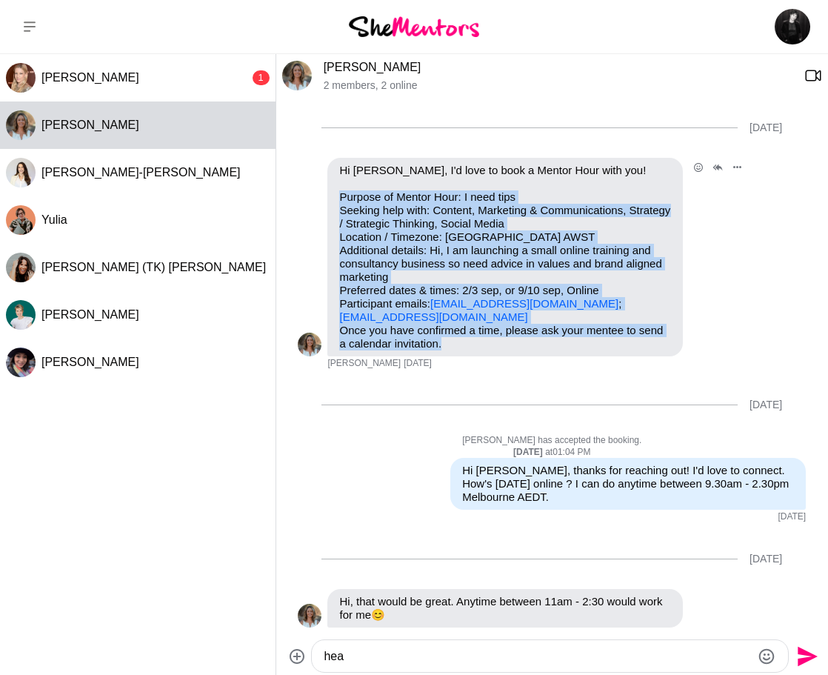
drag, startPoint x: 338, startPoint y: 197, endPoint x: 655, endPoint y: 360, distance: 355.8
click at [655, 360] on div "Reply Pin Mark as unread Flag Mute Hi [PERSON_NAME], I'd love to book a Mentor …" at bounding box center [552, 264] width 508 height 212
